Goal: Find specific page/section: Find specific page/section

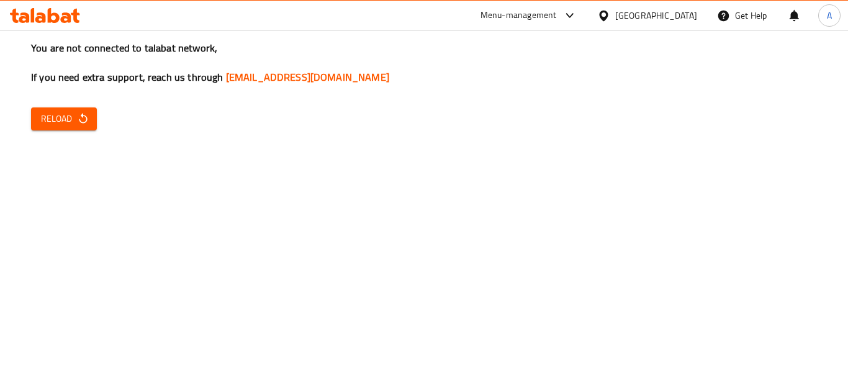
click at [681, 16] on div "[GEOGRAPHIC_DATA]" at bounding box center [656, 16] width 82 height 14
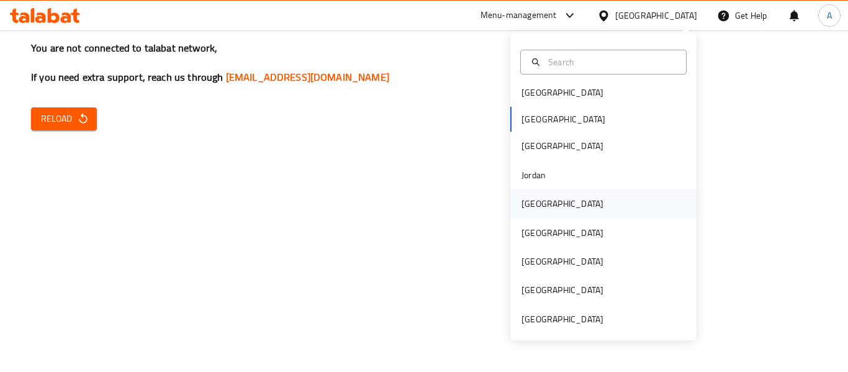
scroll to position [7, 0]
click at [561, 319] on div "[GEOGRAPHIC_DATA]" at bounding box center [562, 318] width 82 height 14
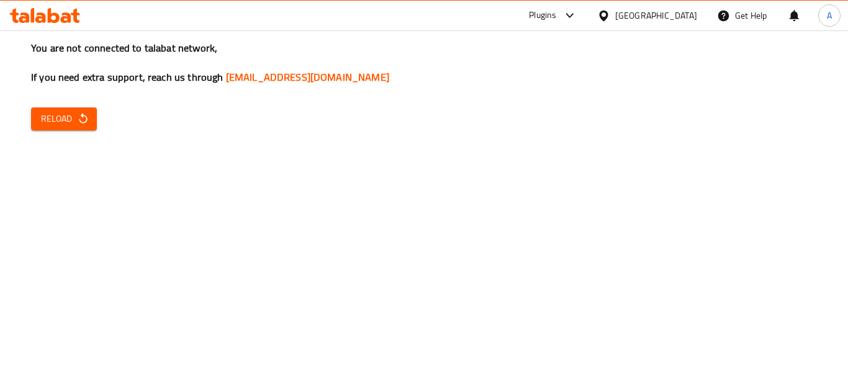
click at [71, 114] on span "Reload" at bounding box center [64, 119] width 46 height 16
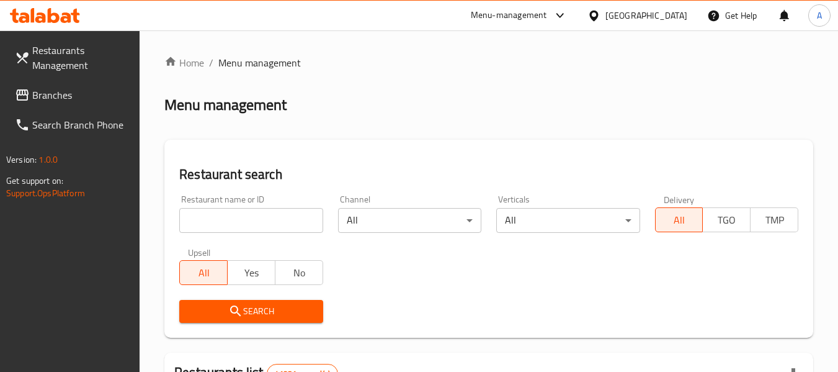
click at [266, 226] on input "search" at bounding box center [250, 220] width 143 height 25
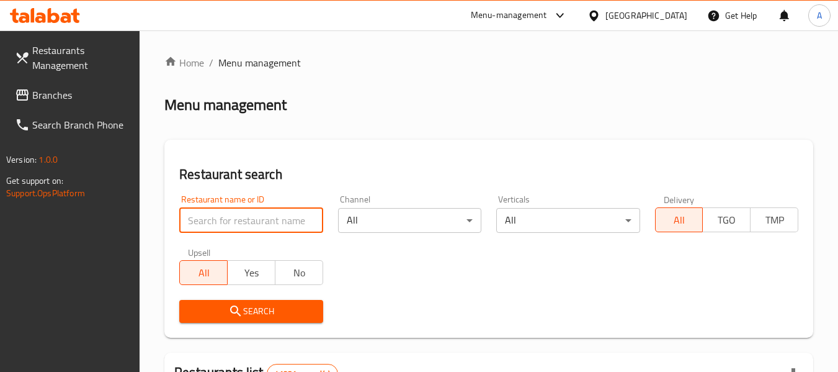
click at [60, 96] on span "Branches" at bounding box center [81, 94] width 98 height 15
